Goal: Information Seeking & Learning: Find specific page/section

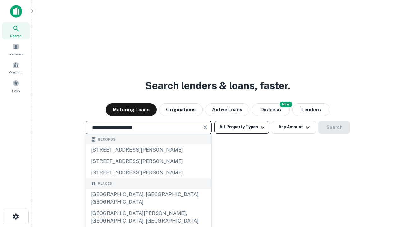
click at [148, 208] on div "[GEOGRAPHIC_DATA], [GEOGRAPHIC_DATA], [GEOGRAPHIC_DATA]" at bounding box center [149, 198] width 126 height 19
click at [242, 127] on button "All Property Types" at bounding box center [241, 127] width 55 height 13
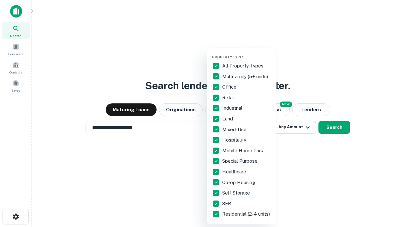
type input "**********"
click at [247, 53] on button "button" at bounding box center [246, 53] width 69 height 0
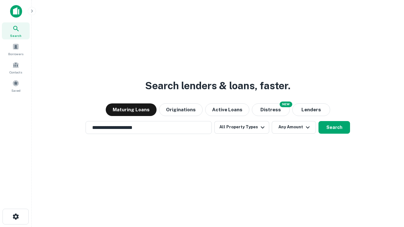
scroll to position [4, 76]
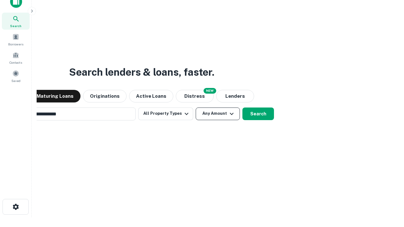
click at [196, 108] on button "Any Amount" at bounding box center [218, 114] width 44 height 13
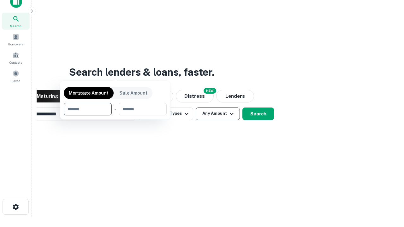
scroll to position [45, 179]
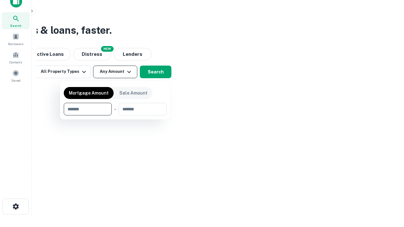
type input "*******"
click at [115, 115] on button "button" at bounding box center [115, 115] width 103 height 0
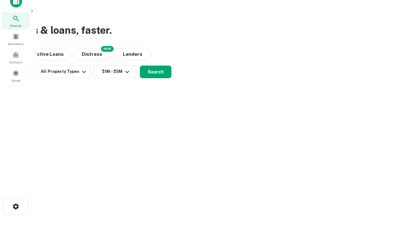
scroll to position [4, 116]
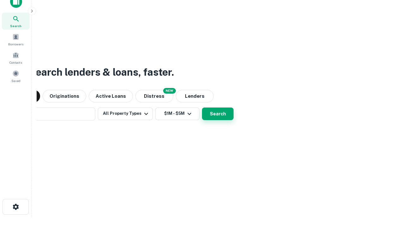
click at [202, 108] on button "Search" at bounding box center [218, 114] width 32 height 13
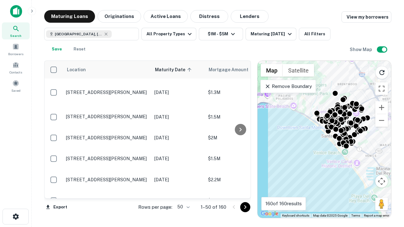
click at [182, 207] on body "Search Borrowers Contacts Saved Maturing Loans Originations Active Loans Distre…" at bounding box center [202, 113] width 404 height 227
click at [183, 191] on li "25" at bounding box center [183, 191] width 18 height 11
